Goal: Transaction & Acquisition: Book appointment/travel/reservation

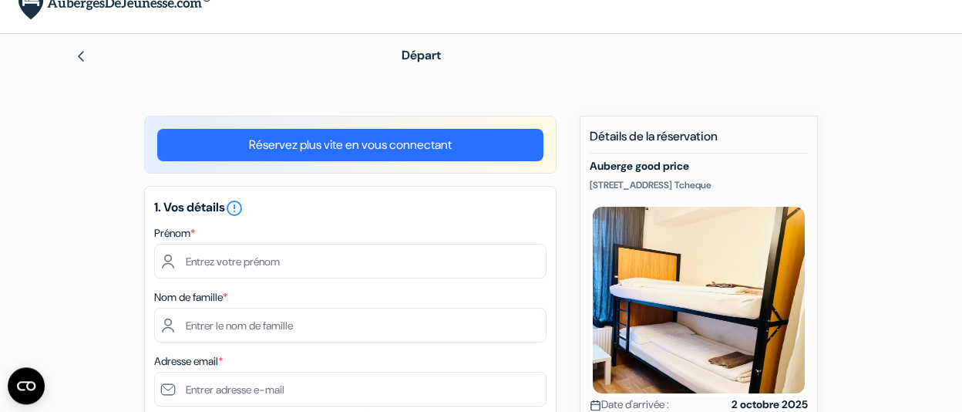
scroll to position [35, 0]
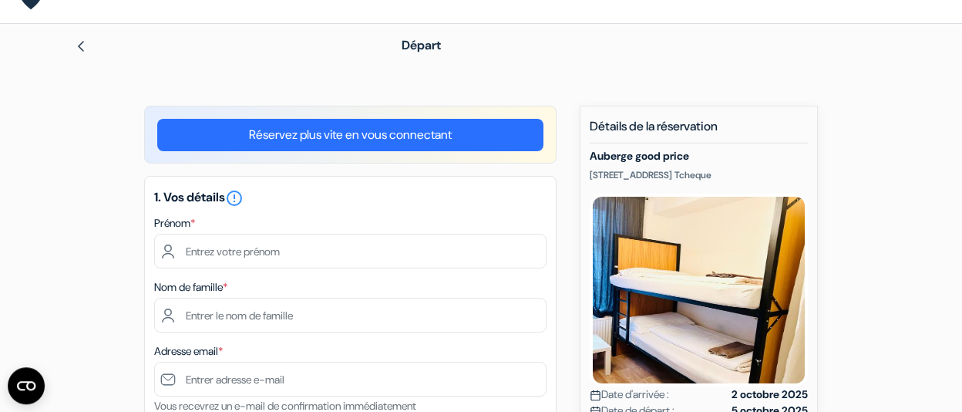
click at [336, 125] on link "Réservez plus vite en vous connectant" at bounding box center [350, 135] width 386 height 32
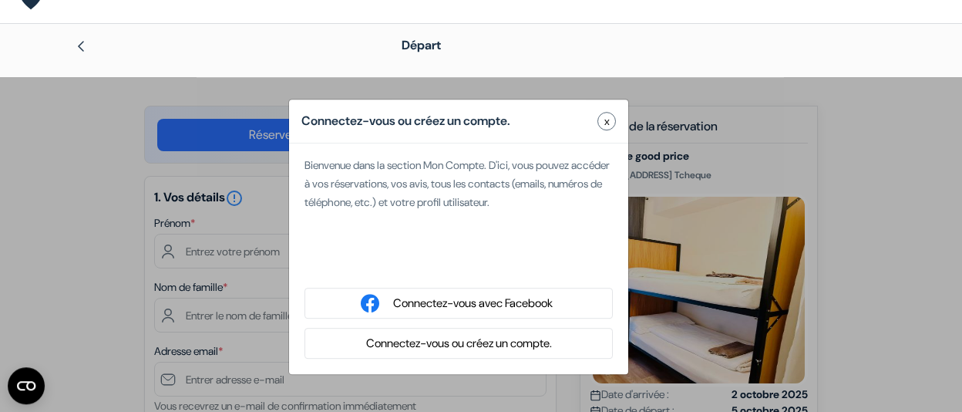
click at [470, 338] on button "Connectez-vous ou créez un compte." at bounding box center [459, 343] width 195 height 19
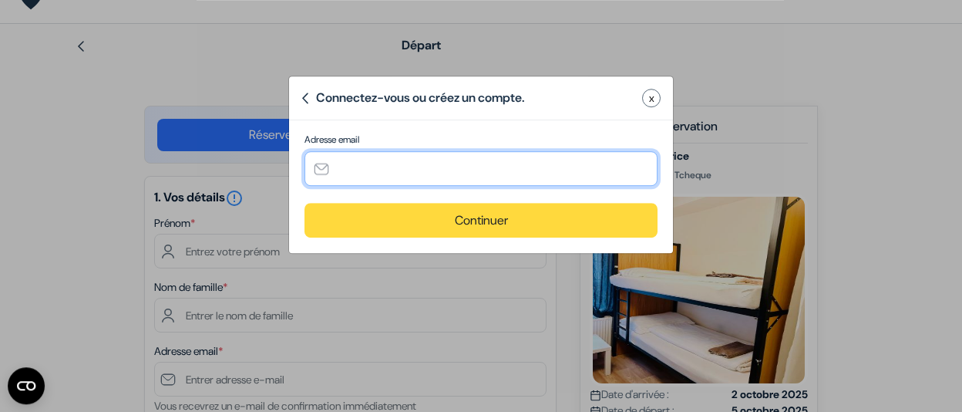
click at [358, 170] on input "text" at bounding box center [481, 168] width 353 height 35
type input "[EMAIL_ADDRESS][DOMAIN_NAME]"
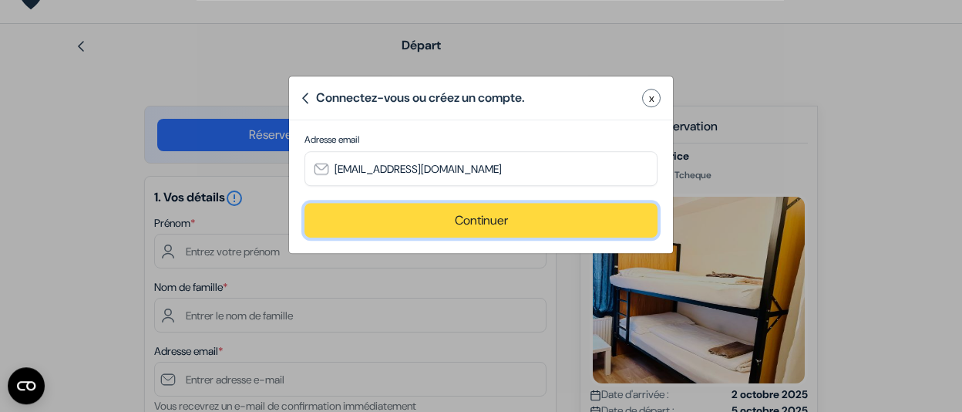
click at [396, 222] on button "Continuer" at bounding box center [481, 220] width 353 height 35
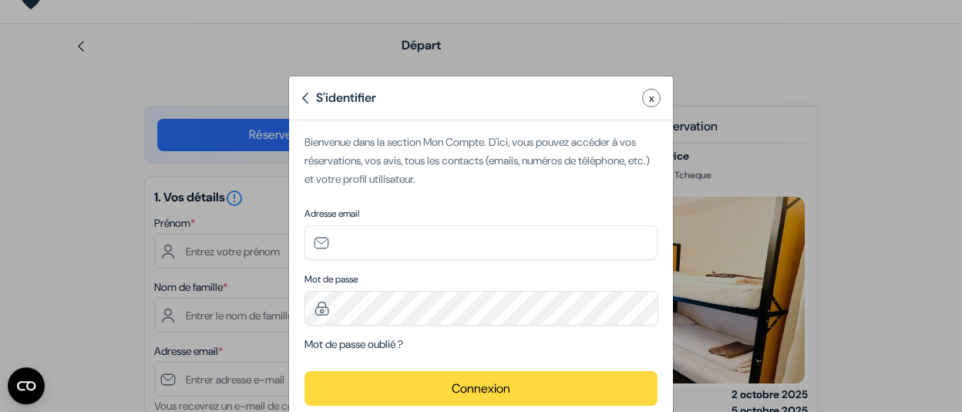
type input "[EMAIL_ADDRESS][DOMAIN_NAME]"
click at [396, 222] on div "Adresse email hortensehuillet@gmail.com Informations requises*" at bounding box center [481, 233] width 353 height 53
click at [460, 377] on button "Connexion" at bounding box center [481, 388] width 353 height 35
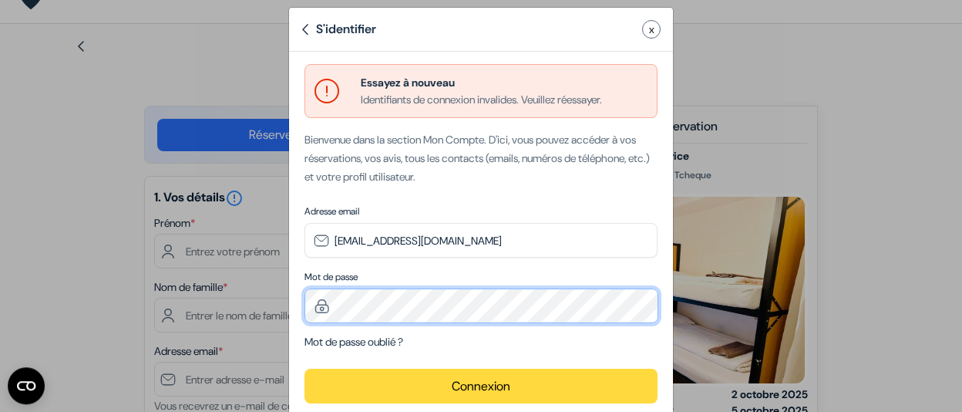
scroll to position [31, 0]
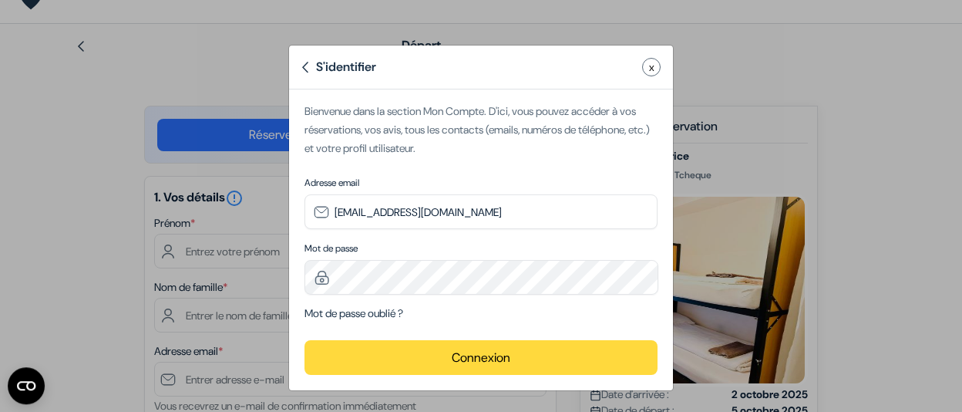
click at [360, 356] on button "Connexion" at bounding box center [481, 357] width 353 height 35
click at [388, 308] on link "Mot de passe oublié ?" at bounding box center [354, 313] width 99 height 14
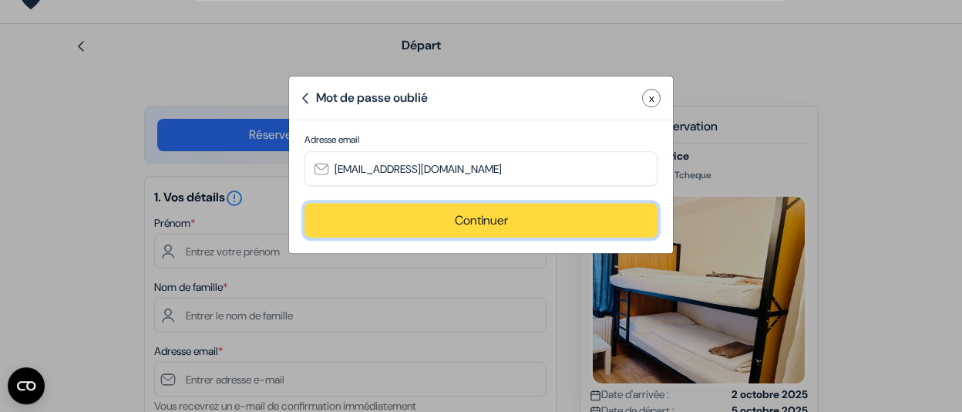
click at [474, 222] on button "Continuer" at bounding box center [481, 220] width 353 height 35
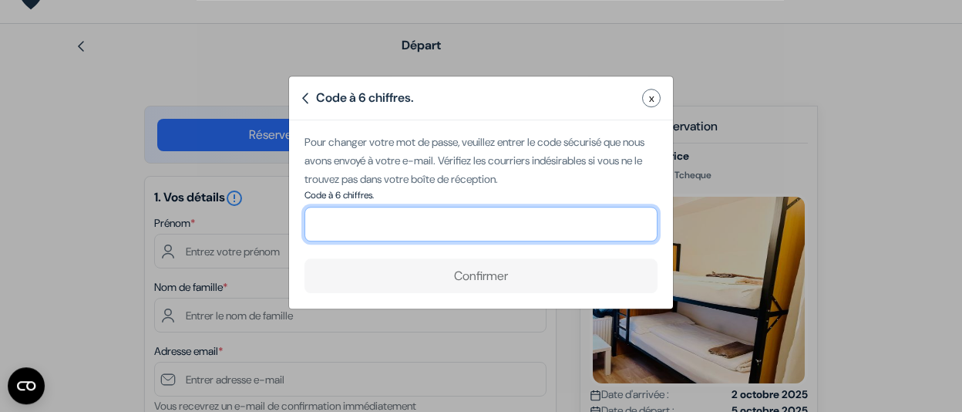
click at [479, 234] on input "number" at bounding box center [481, 224] width 353 height 35
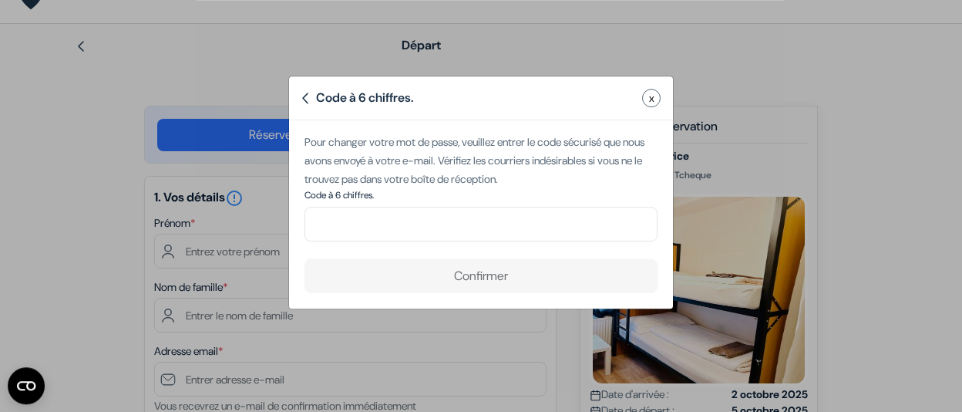
click at [656, 103] on button "x" at bounding box center [651, 98] width 19 height 19
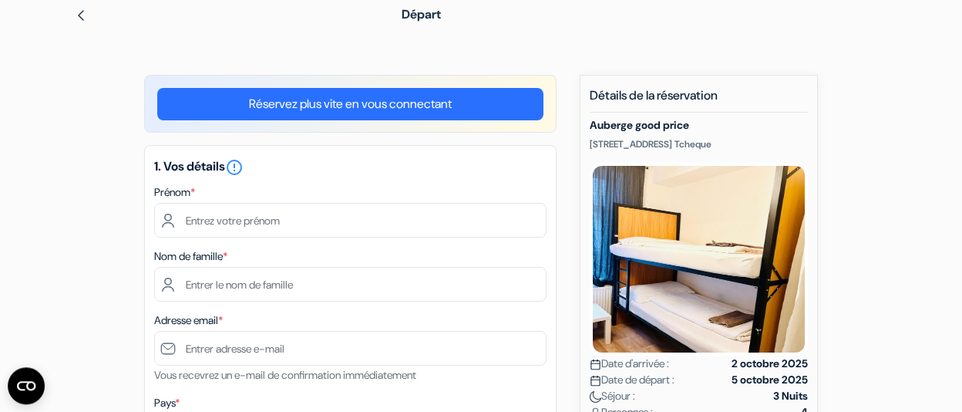
scroll to position [66, 0]
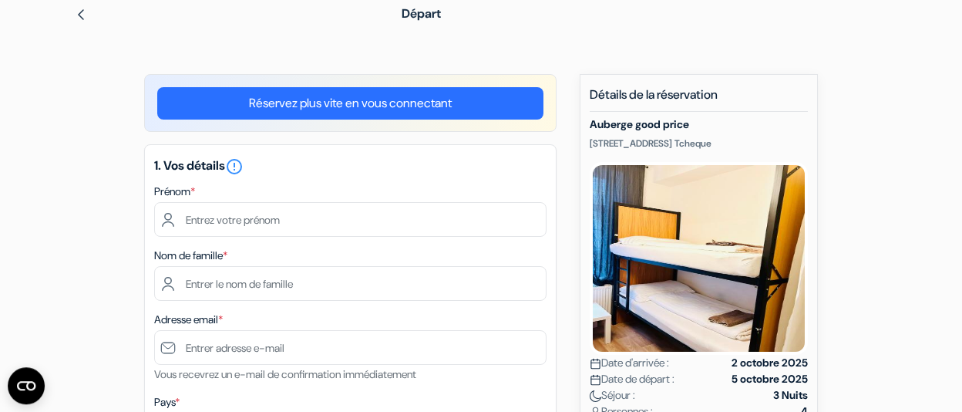
click at [84, 17] on img at bounding box center [81, 14] width 12 height 12
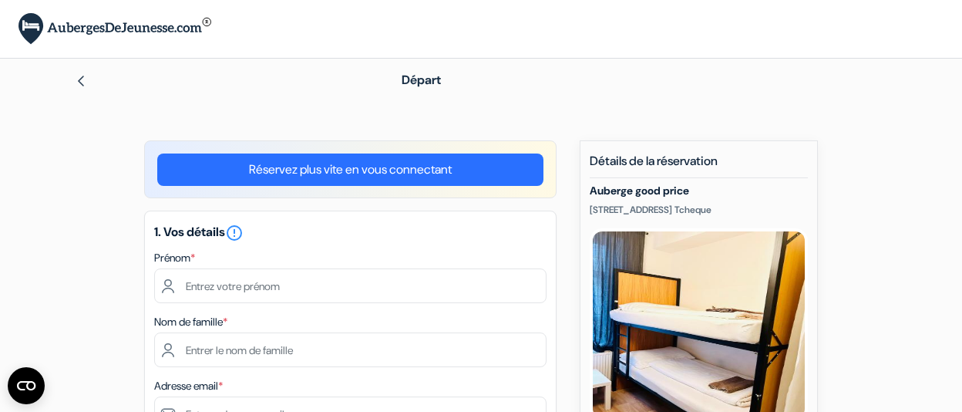
click at [337, 167] on link "Réservez plus vite en vous connectant" at bounding box center [350, 169] width 386 height 32
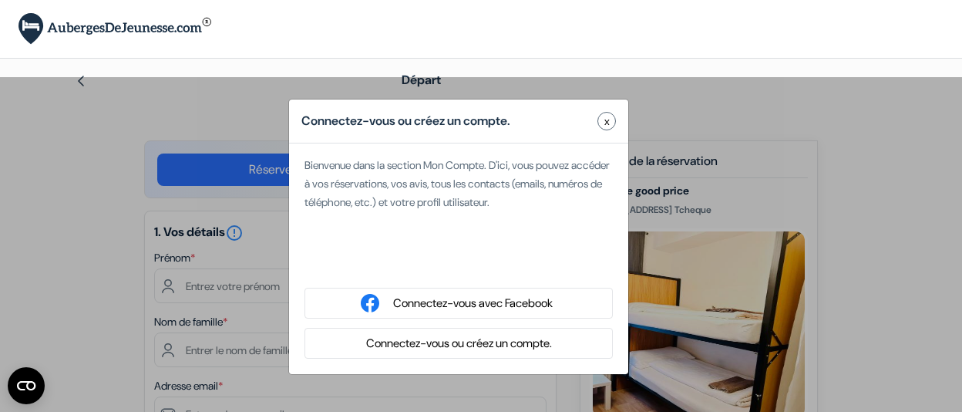
click at [414, 340] on button "Connectez-vous ou créez un compte." at bounding box center [459, 343] width 195 height 19
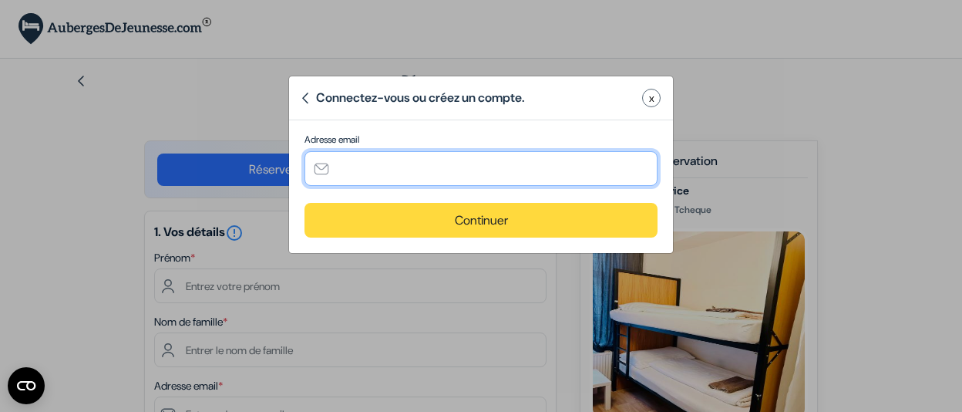
click at [386, 178] on input "text" at bounding box center [481, 168] width 353 height 35
type input "[EMAIL_ADDRESS][DOMAIN_NAME]"
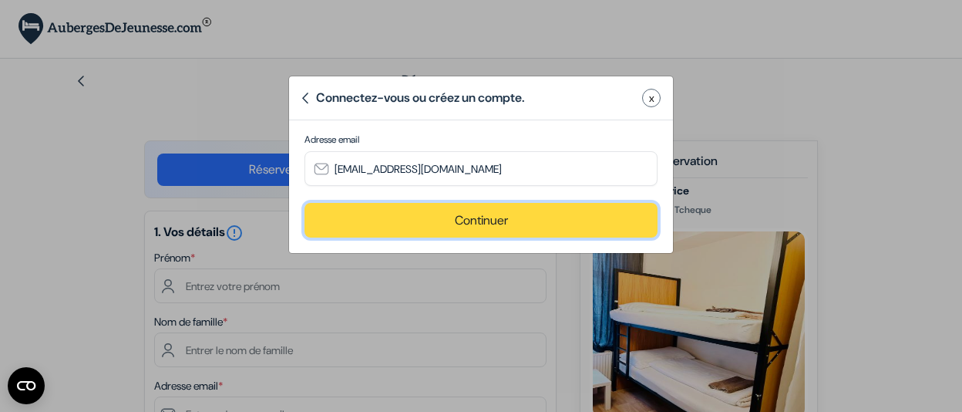
click at [425, 229] on button "Continuer" at bounding box center [481, 220] width 353 height 35
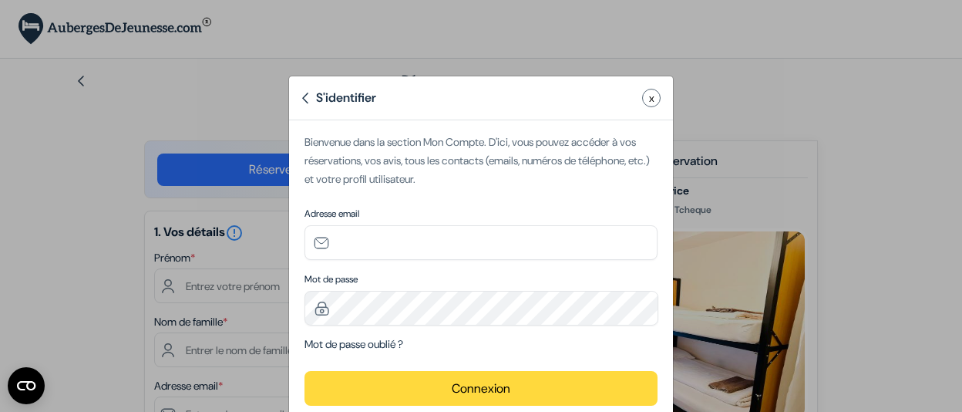
type input "[EMAIL_ADDRESS][DOMAIN_NAME]"
click at [420, 380] on button "Connexion" at bounding box center [481, 388] width 353 height 35
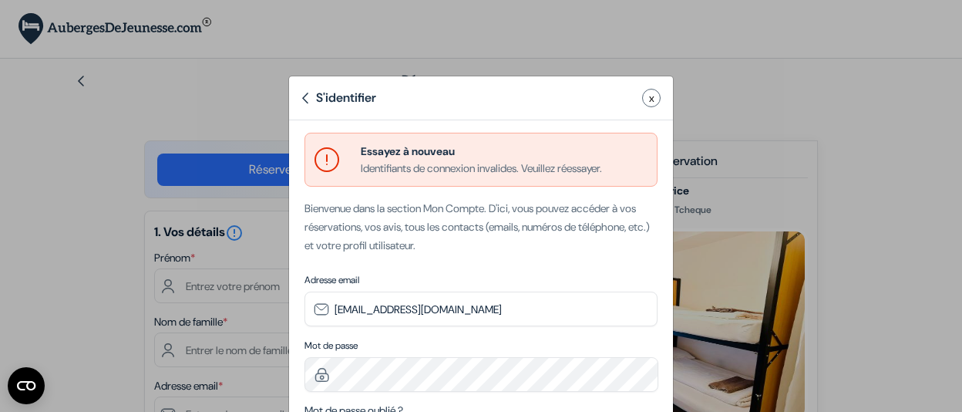
scroll to position [96, 0]
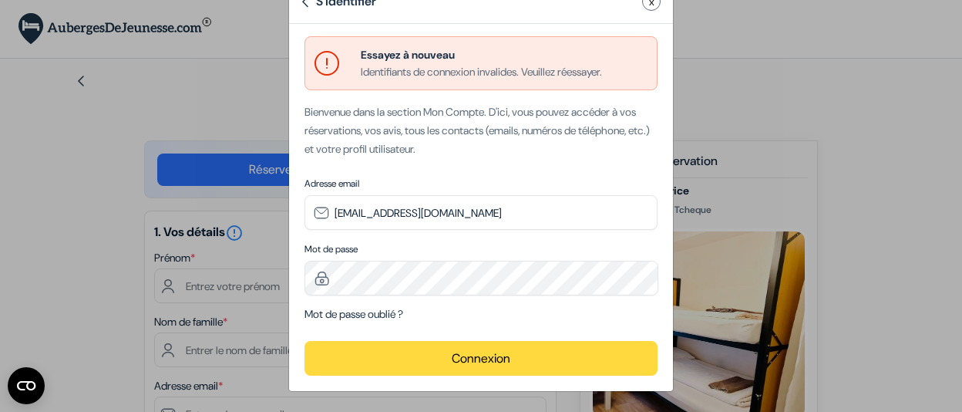
click at [378, 309] on link "Mot de passe oublié ?" at bounding box center [354, 314] width 99 height 14
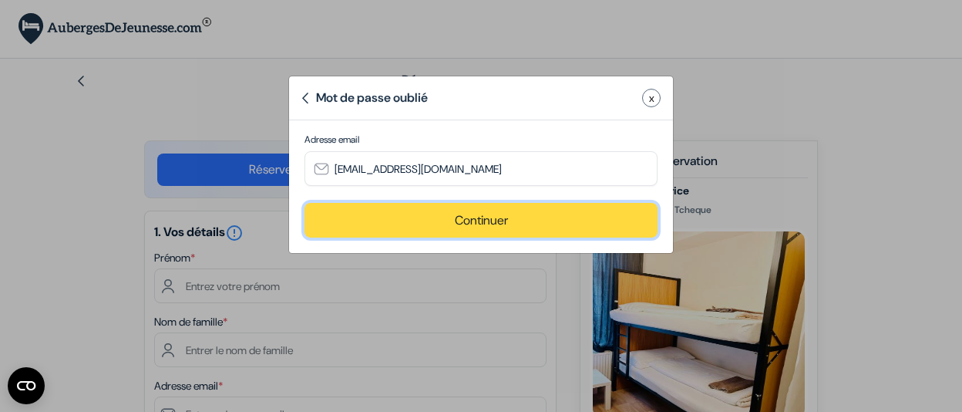
click at [456, 229] on button "Continuer" at bounding box center [481, 220] width 353 height 35
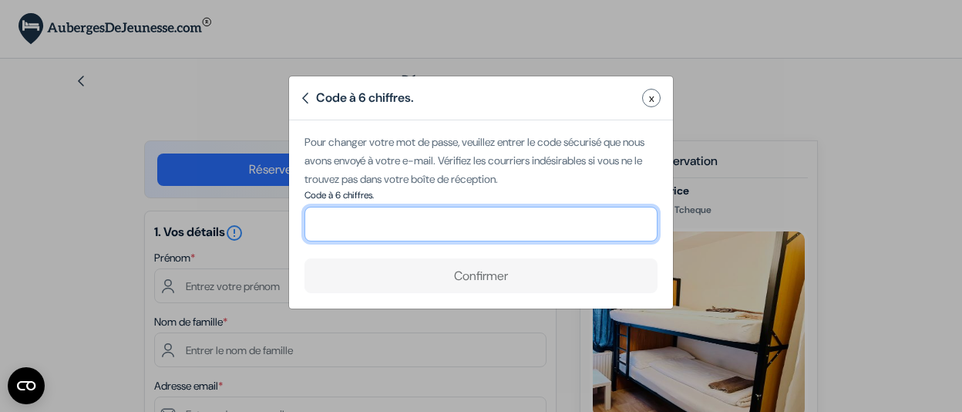
click at [419, 229] on input "number" at bounding box center [481, 224] width 353 height 35
paste input "333859"
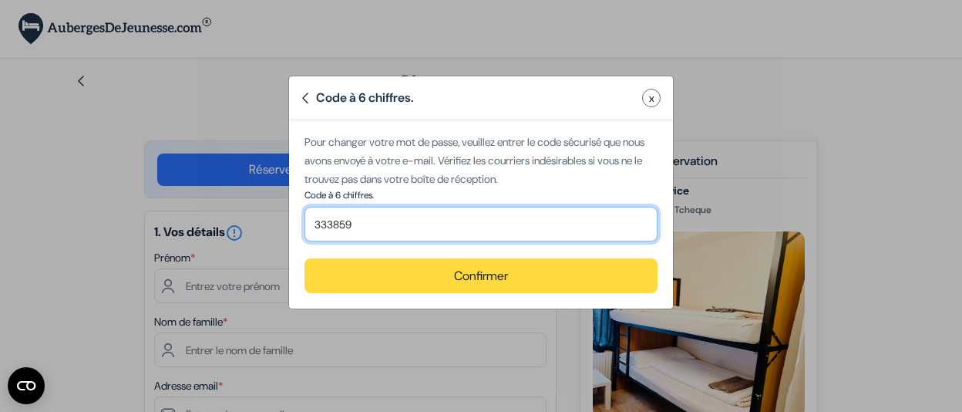
type input "333859"
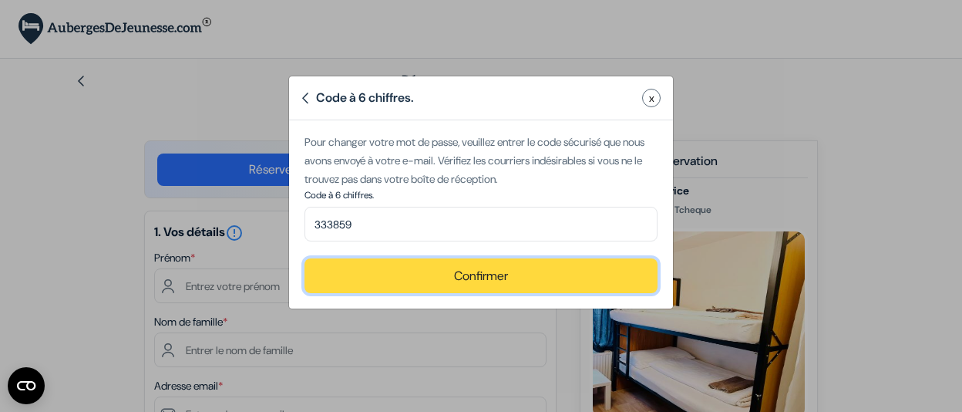
click at [443, 282] on button "Confirmer" at bounding box center [481, 275] width 353 height 35
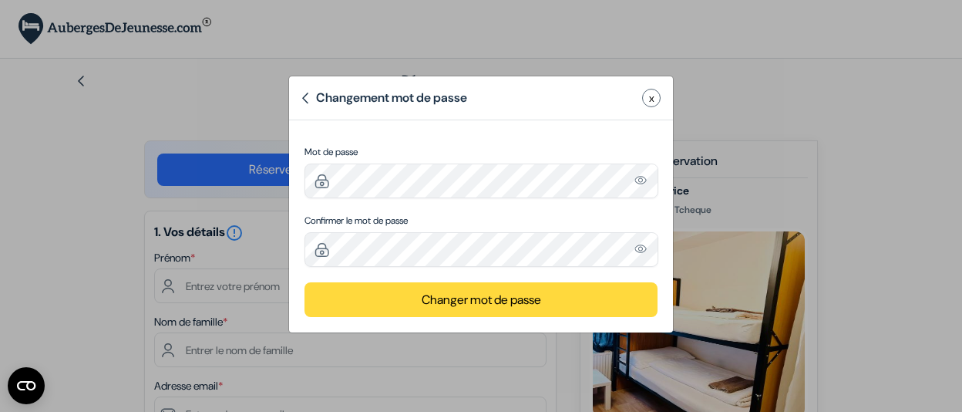
click at [460, 303] on button "Changer mot de passe" at bounding box center [481, 299] width 353 height 35
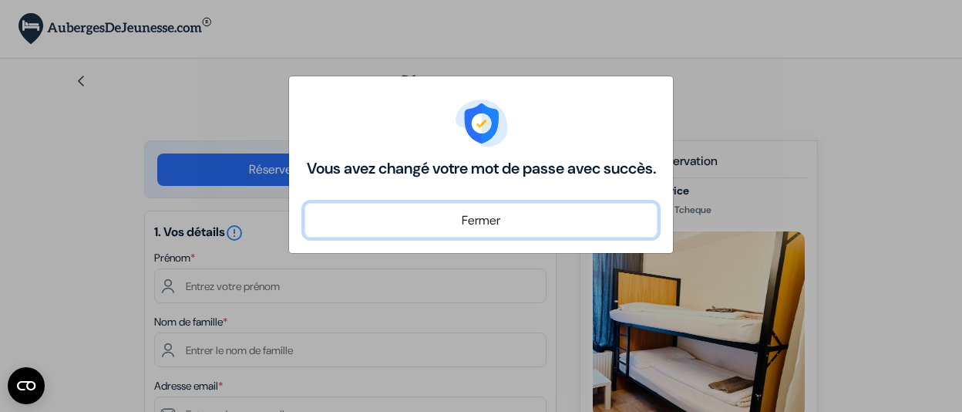
click at [491, 237] on button "Fermer" at bounding box center [481, 220] width 353 height 35
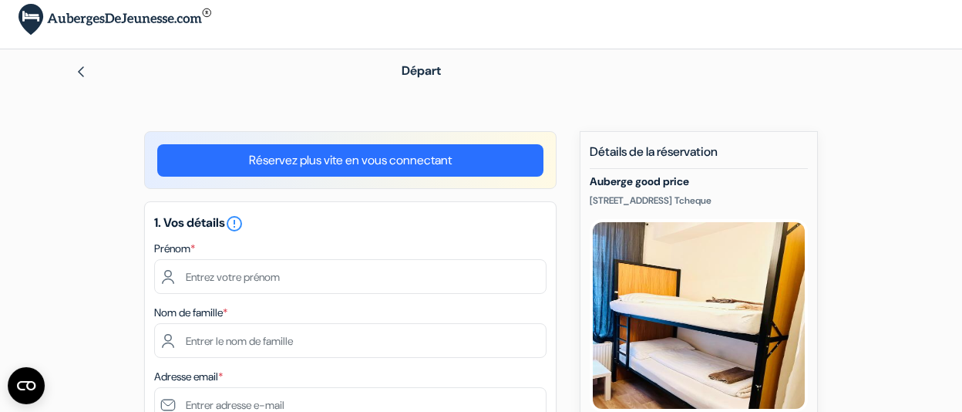
scroll to position [9, 0]
click at [445, 178] on div "Réservez plus vite en vous connectant" at bounding box center [350, 160] width 413 height 58
click at [416, 165] on link "Réservez plus vite en vous connectant" at bounding box center [350, 160] width 386 height 32
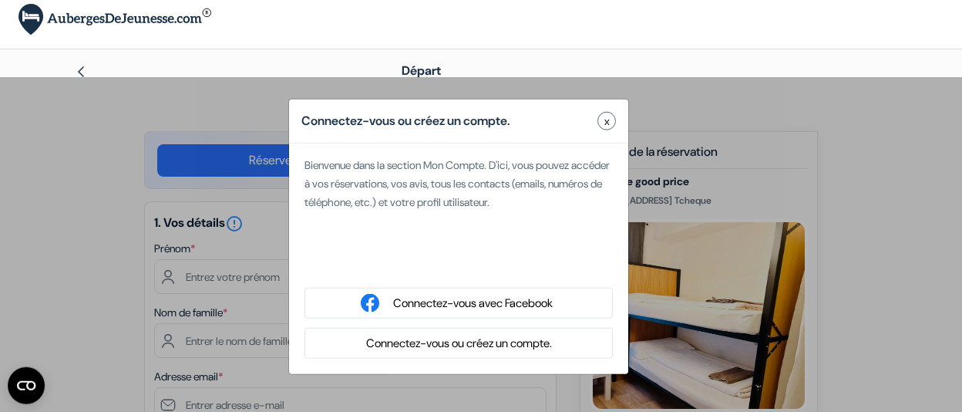
click at [411, 340] on button "Connectez-vous ou créez un compte." at bounding box center [459, 343] width 195 height 19
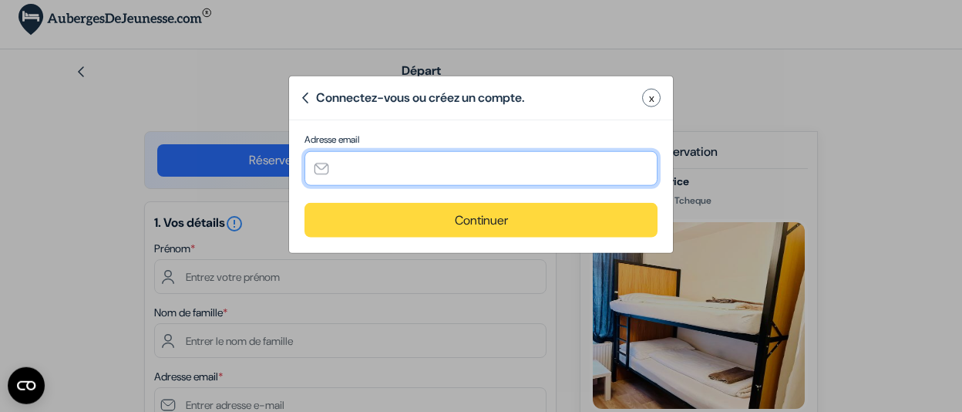
click at [374, 176] on input "text" at bounding box center [481, 168] width 353 height 35
type input "[EMAIL_ADDRESS][DOMAIN_NAME]"
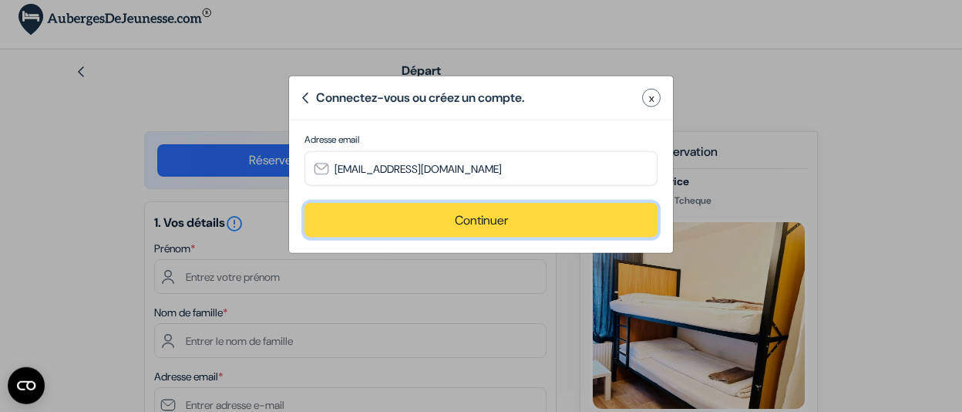
click at [386, 227] on button "Continuer" at bounding box center [481, 220] width 353 height 35
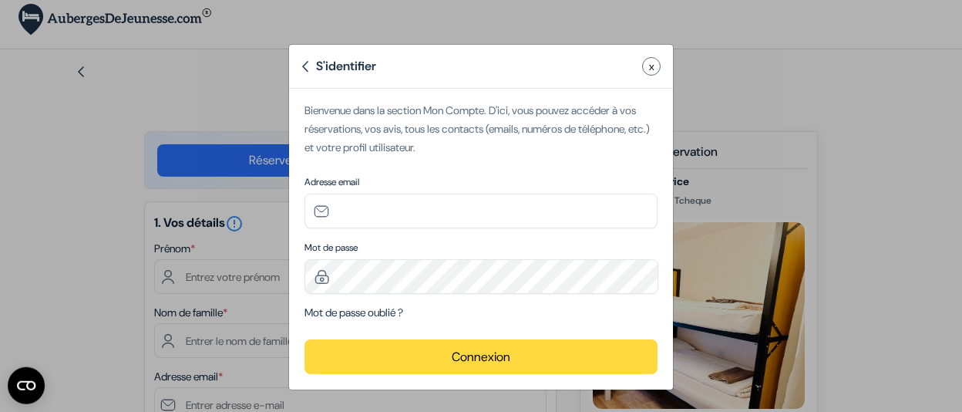
type input "[EMAIL_ADDRESS][DOMAIN_NAME]"
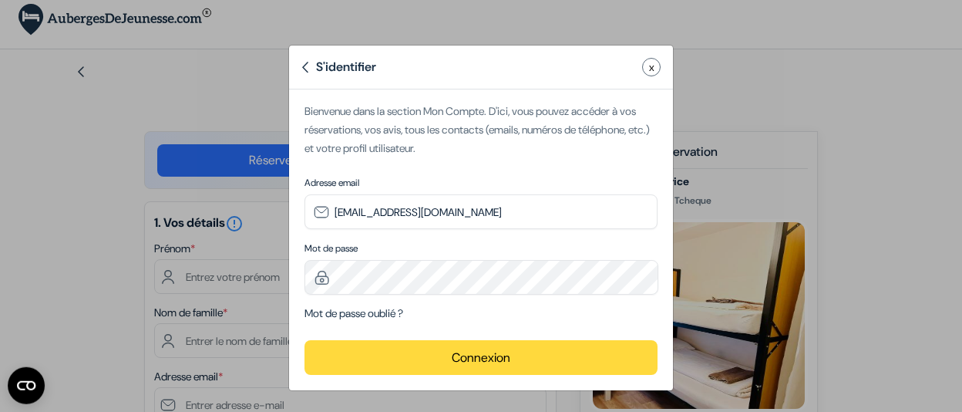
click at [410, 352] on button "Connexion" at bounding box center [481, 357] width 353 height 35
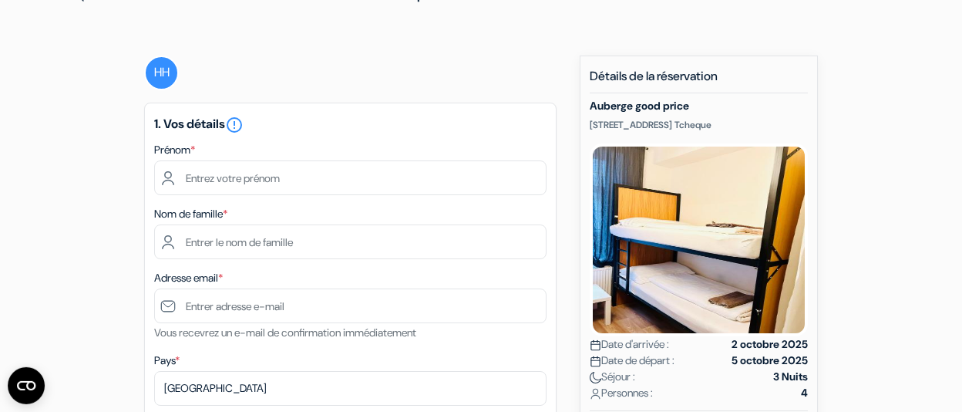
scroll to position [85, 0]
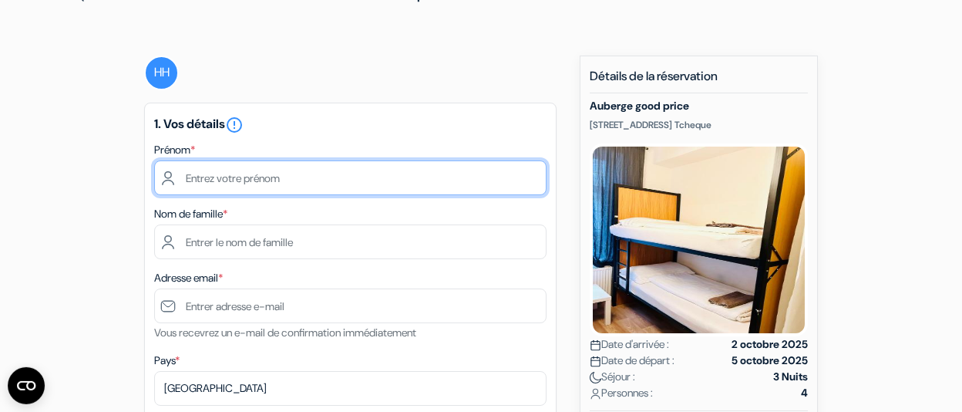
click at [266, 181] on input "text" at bounding box center [350, 177] width 392 height 35
type input "[PERSON_NAME]"
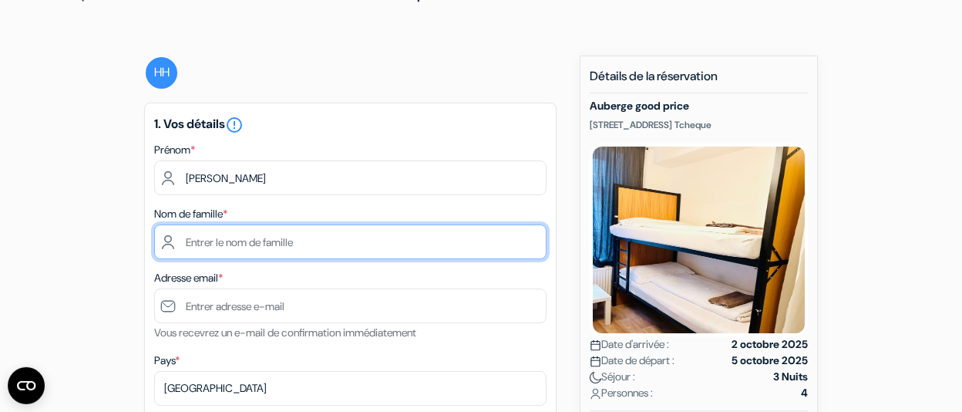
click at [254, 237] on input "text" at bounding box center [350, 241] width 392 height 35
type input "Huillet"
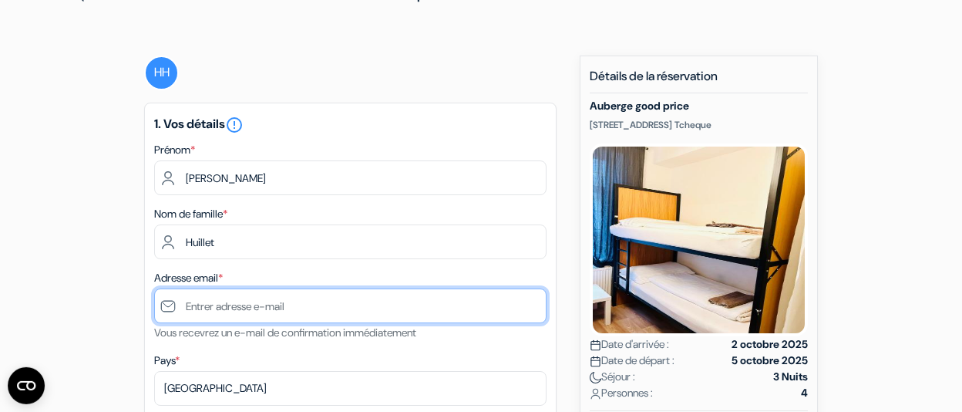
click at [231, 311] on input "text" at bounding box center [350, 305] width 392 height 35
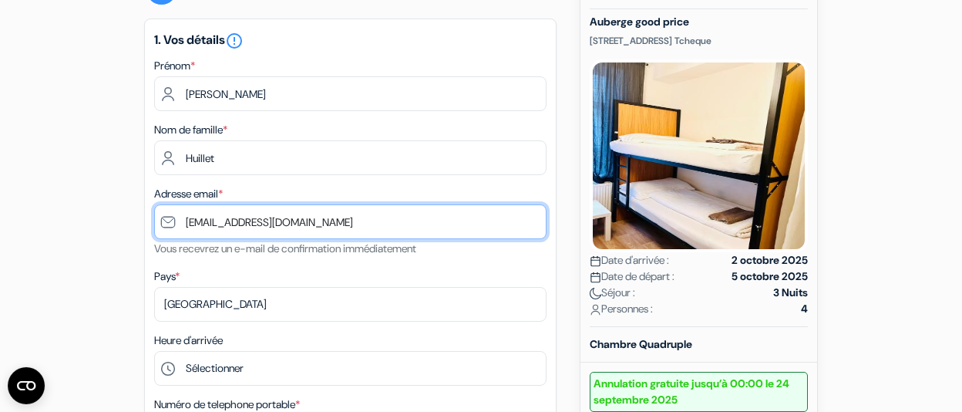
scroll to position [170, 0]
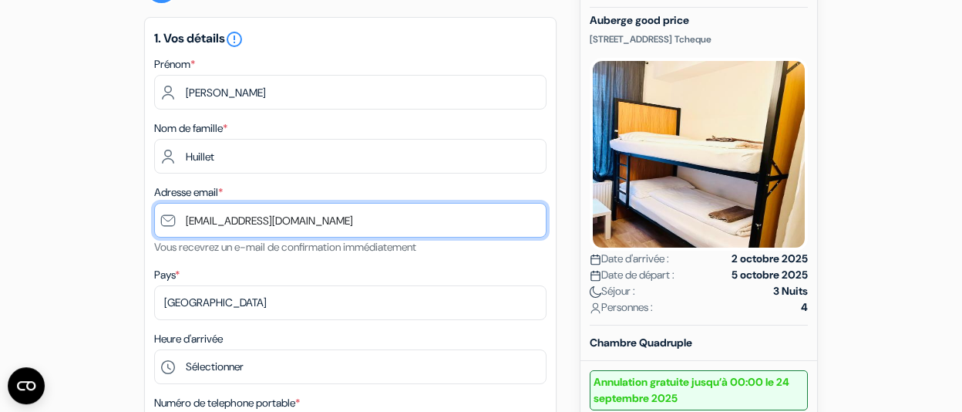
type input "[EMAIL_ADDRESS][DOMAIN_NAME]"
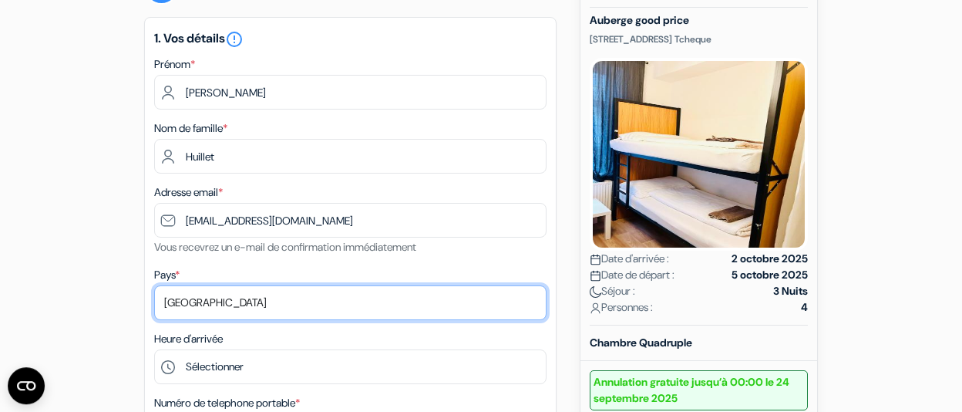
click at [154, 285] on select "Selectionner le pays Abkhazie [GEOGRAPHIC_DATA] [GEOGRAPHIC_DATA] [GEOGRAPHIC_D…" at bounding box center [350, 302] width 392 height 35
select select "fr"
click option "[GEOGRAPHIC_DATA]" at bounding box center [0, 0] width 0 height 0
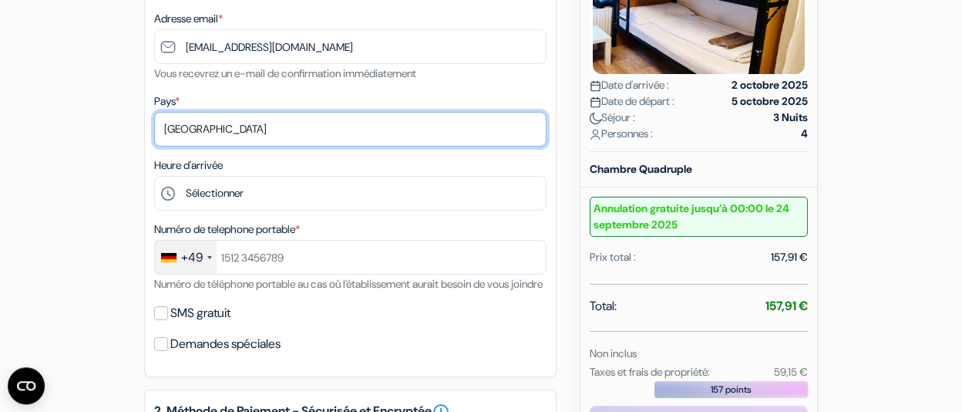
scroll to position [345, 0]
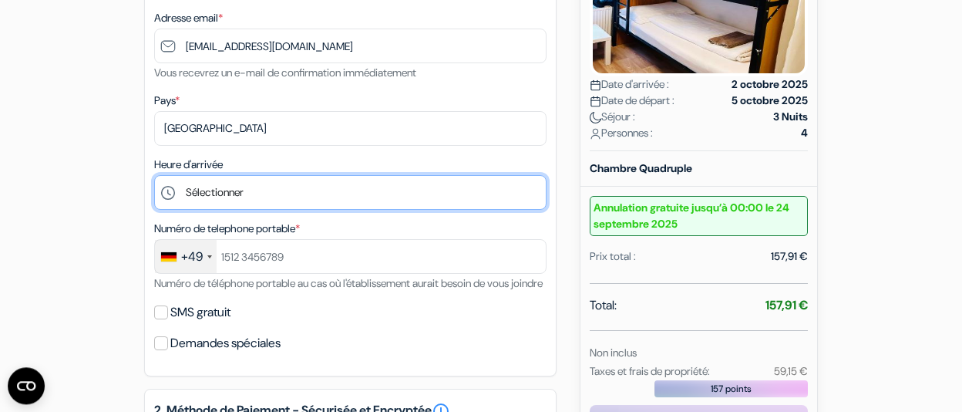
click at [154, 175] on select "Sélectionner 16:00 17:00 18:00 19:00 20:00 21:00 22:00 23:00 0:00" at bounding box center [350, 192] width 392 height 35
select select "16"
click option "16:00" at bounding box center [0, 0] width 0 height 0
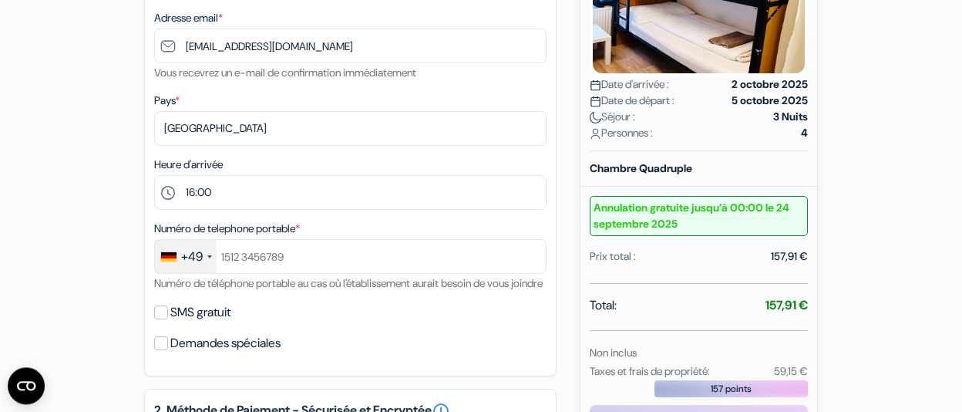
click at [204, 260] on div "+49" at bounding box center [186, 256] width 62 height 33
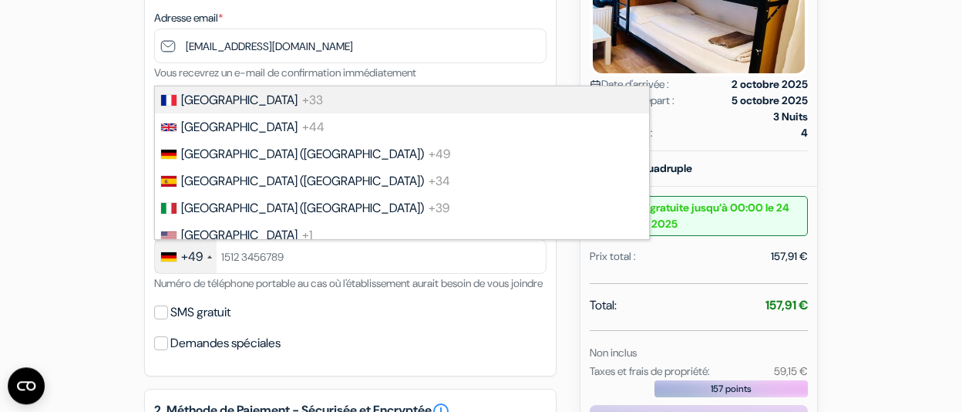
click at [250, 106] on li "France +33" at bounding box center [401, 99] width 496 height 27
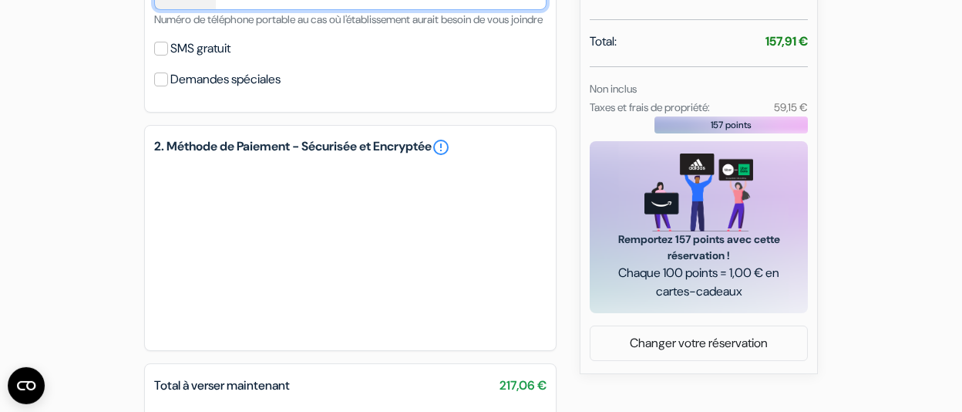
scroll to position [611, 0]
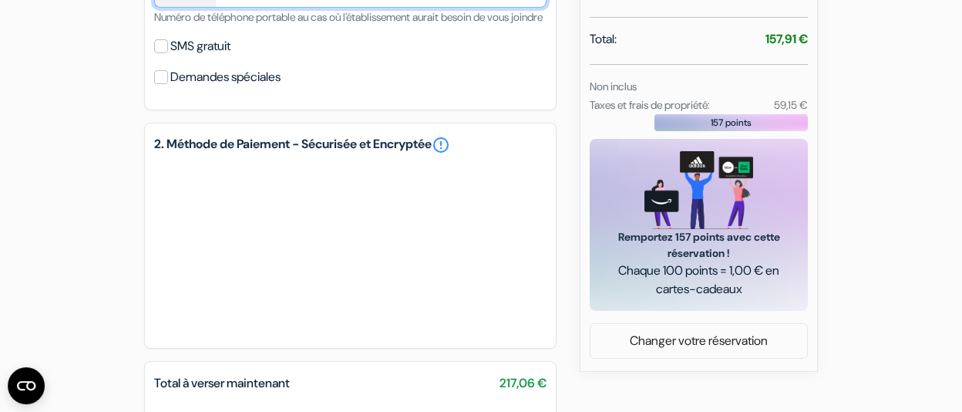
type input "650103646"
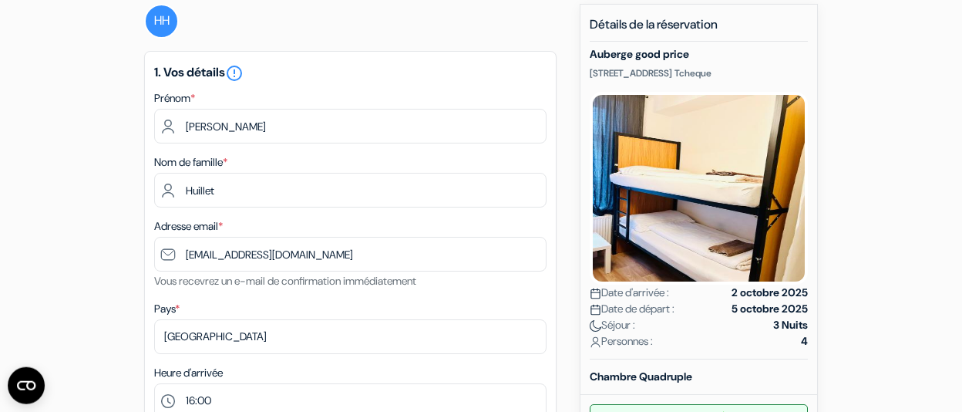
scroll to position [0, 0]
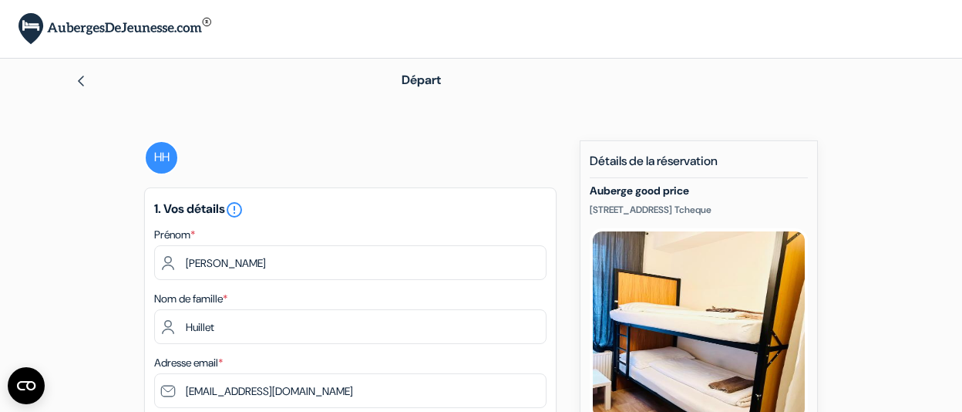
click at [85, 83] on img at bounding box center [81, 81] width 12 height 12
